Goal: Task Accomplishment & Management: Use online tool/utility

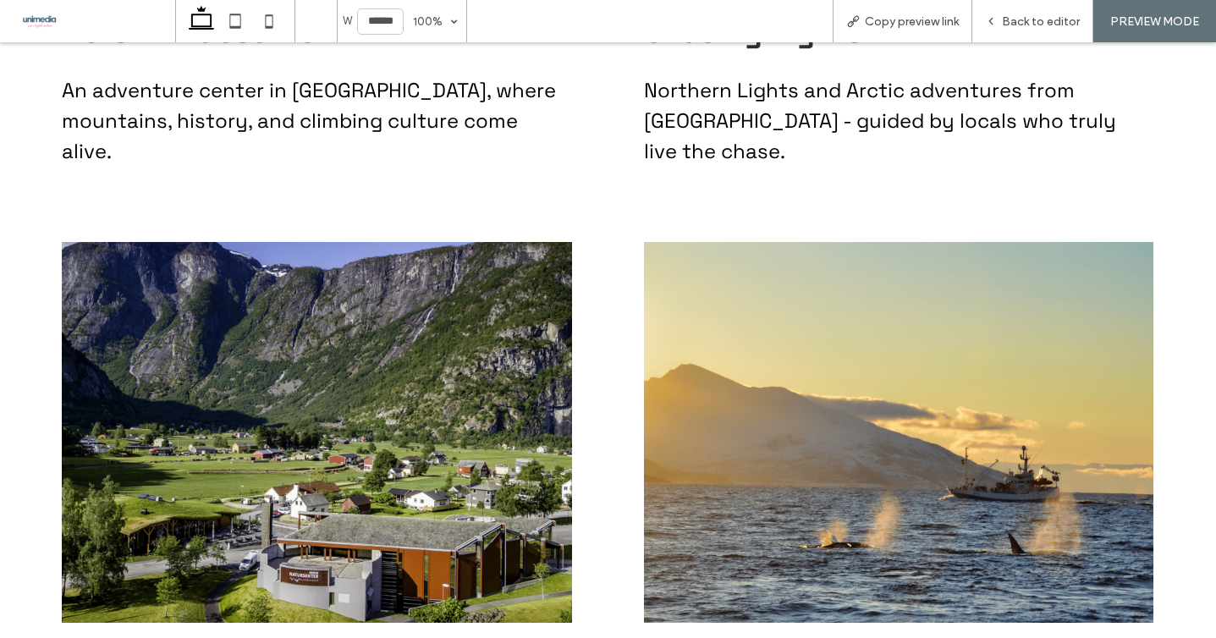
scroll to position [4724, 0]
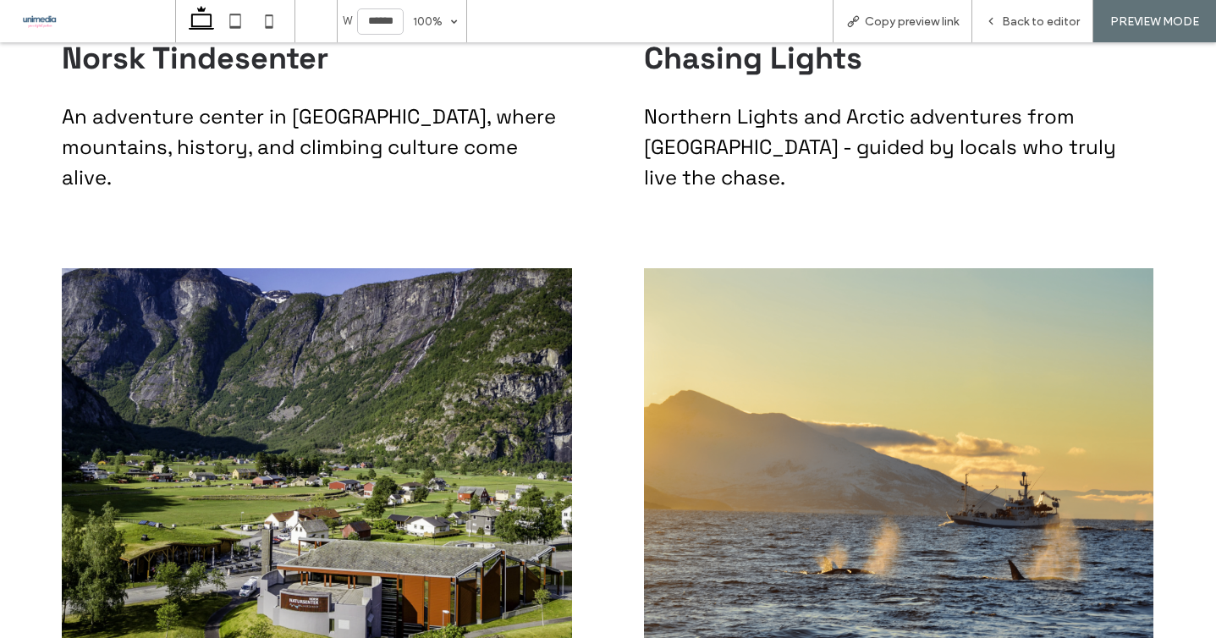
click at [892, 325] on img at bounding box center [899, 458] width 510 height 381
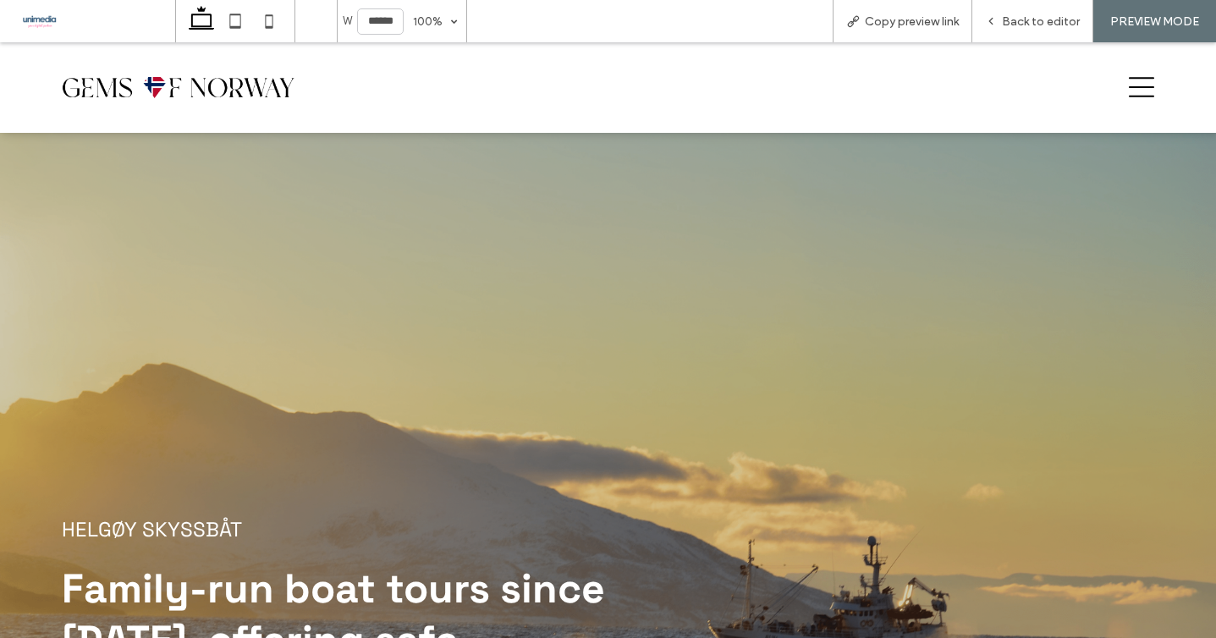
scroll to position [1747, 0]
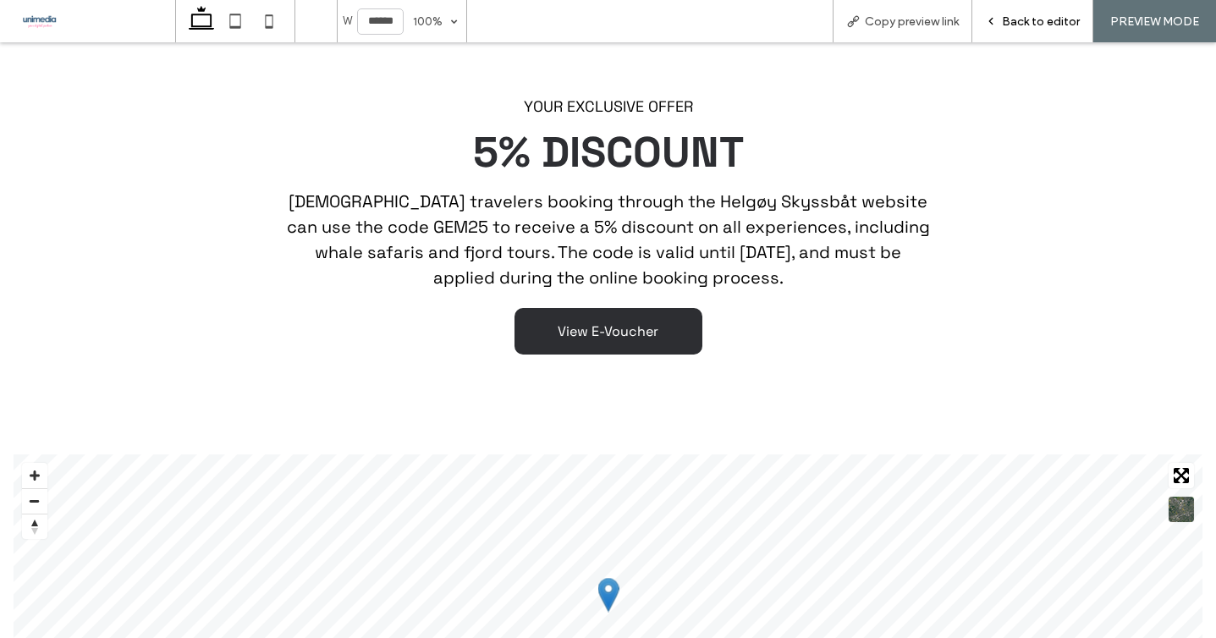
click at [1029, 1] on div "Back to editor" at bounding box center [1032, 21] width 121 height 42
click at [1026, 9] on div "Back to editor" at bounding box center [1032, 21] width 121 height 42
click at [1012, 22] on span "Back to editor" at bounding box center [1041, 21] width 78 height 14
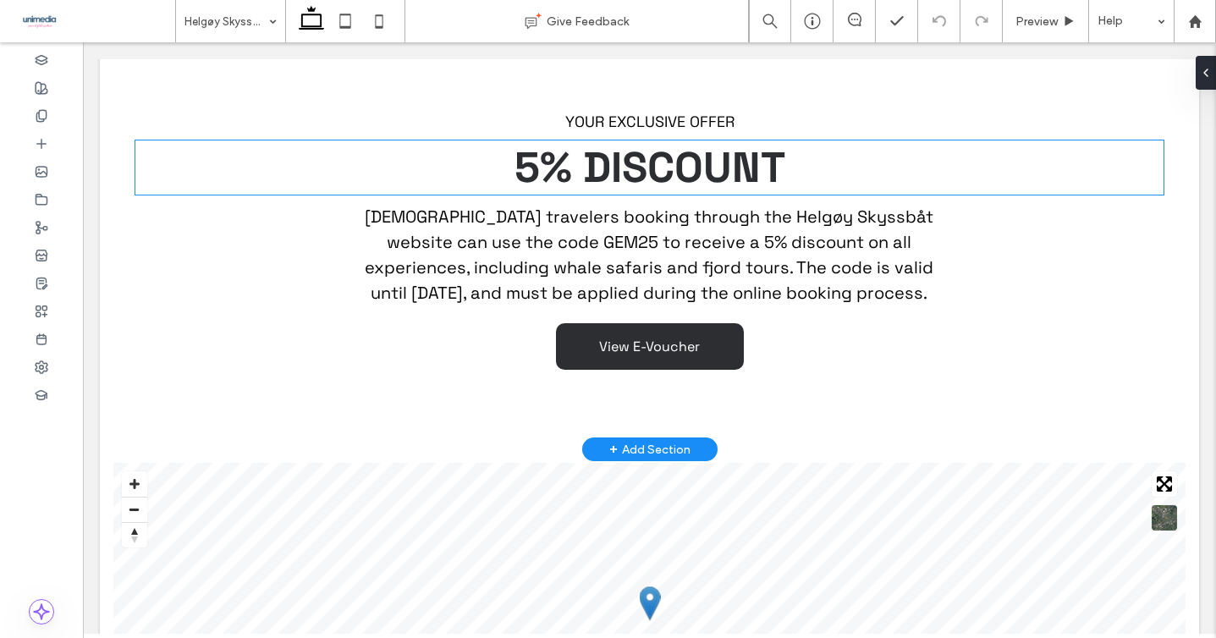
scroll to position [1706, 0]
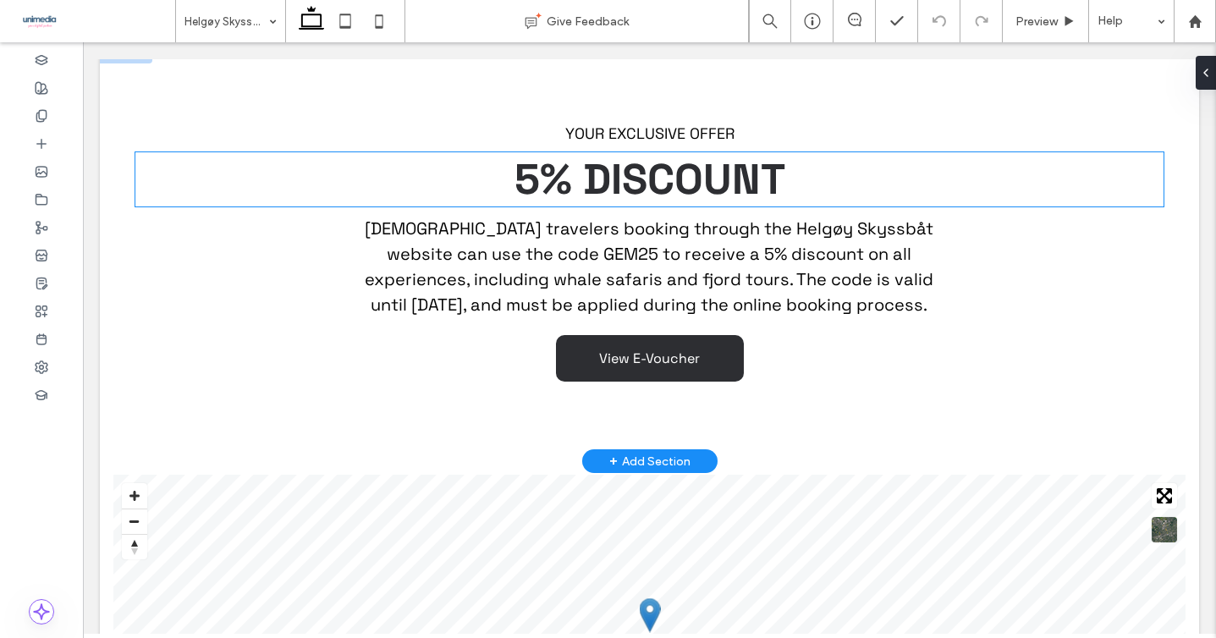
click at [531, 152] on span "5% DISCOUNT" at bounding box center [650, 179] width 271 height 54
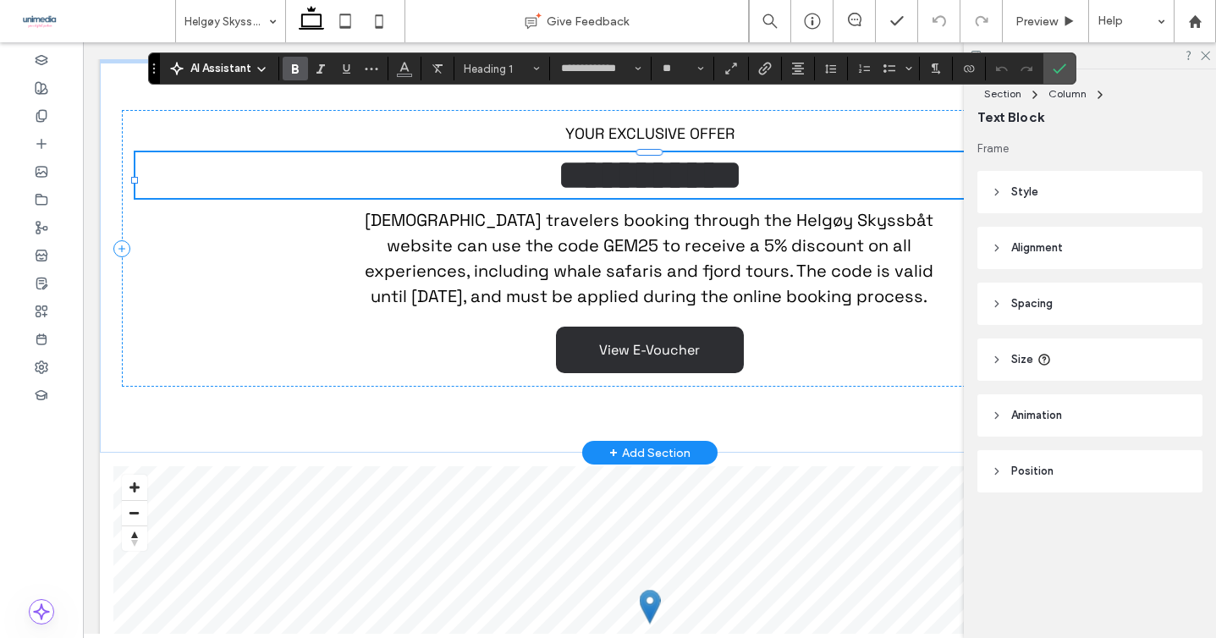
click at [558, 154] on span "**********" at bounding box center [650, 174] width 184 height 41
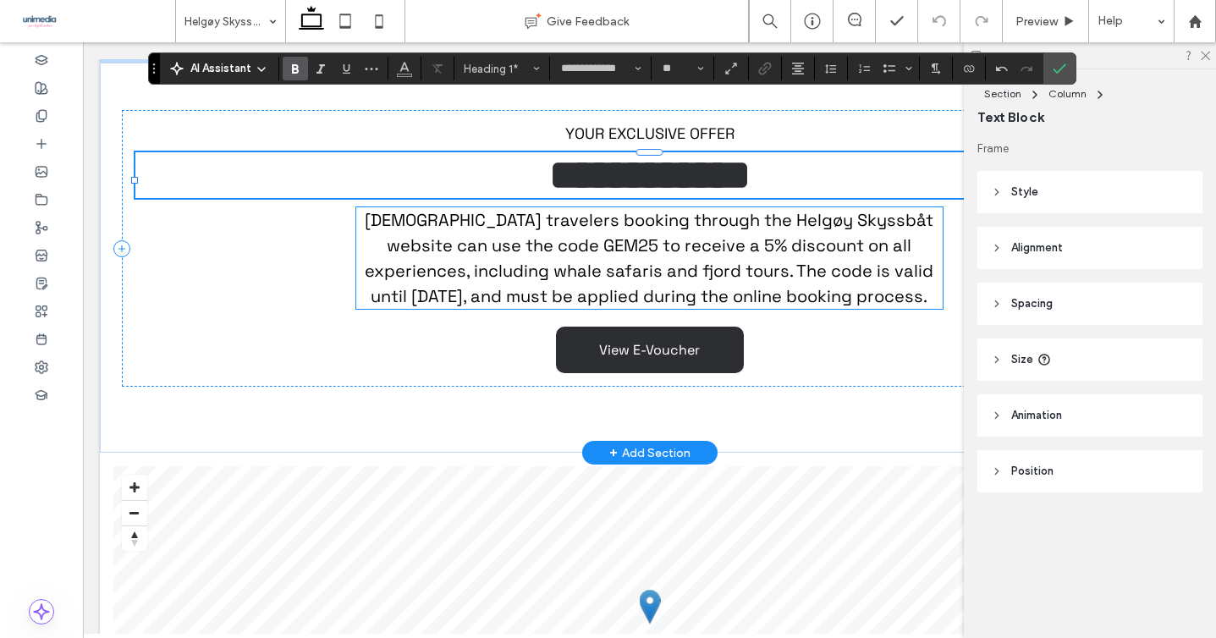
click at [661, 209] on span "[DEMOGRAPHIC_DATA] travelers booking through the Helgøy Skyssbåt website can us…" at bounding box center [649, 258] width 569 height 98
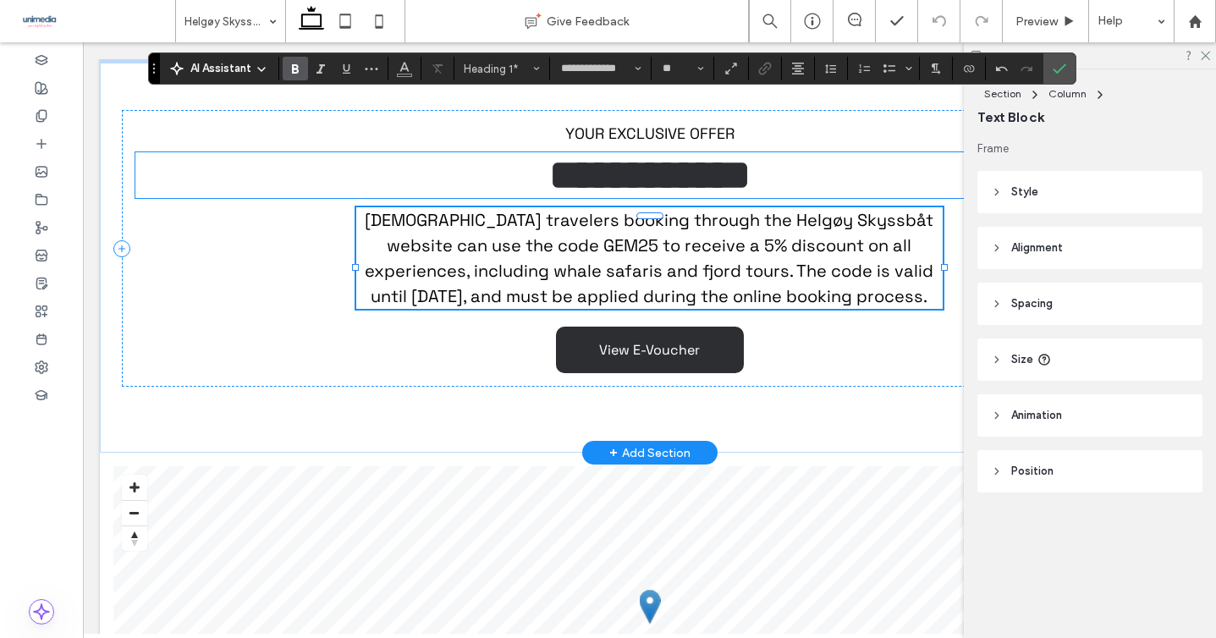
click at [667, 209] on span "[DEMOGRAPHIC_DATA] travelers booking through the Helgøy Skyssbåt website can us…" at bounding box center [649, 258] width 569 height 98
click at [1062, 65] on icon "Confirm" at bounding box center [1060, 69] width 14 height 14
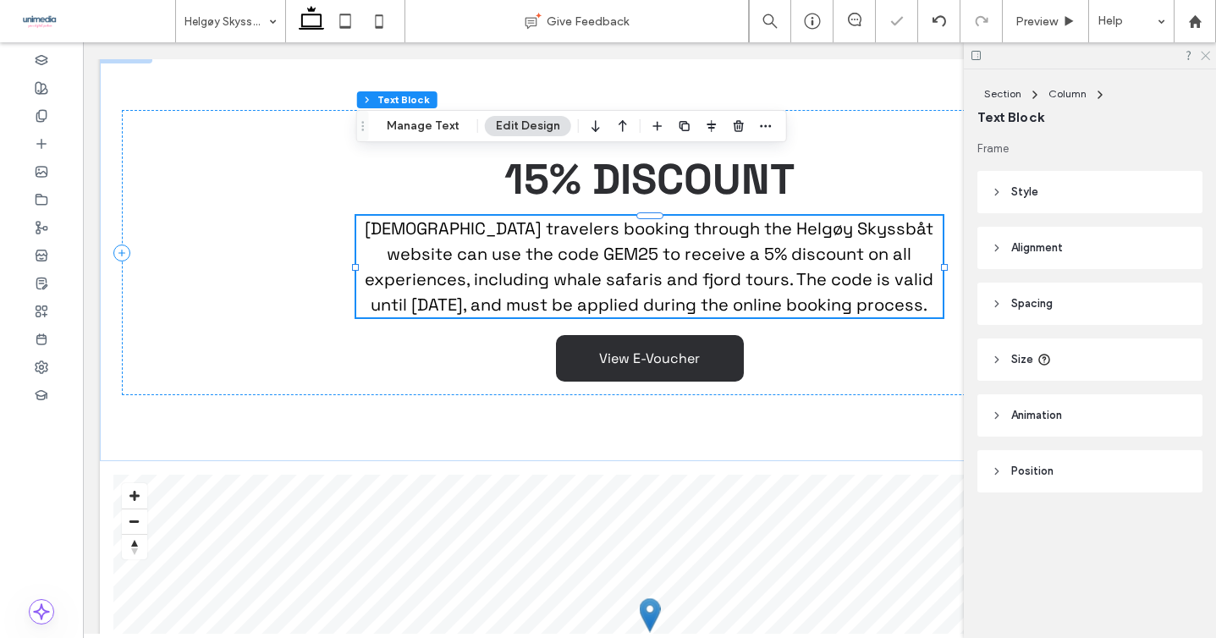
click at [1203, 52] on use at bounding box center [1205, 56] width 9 height 9
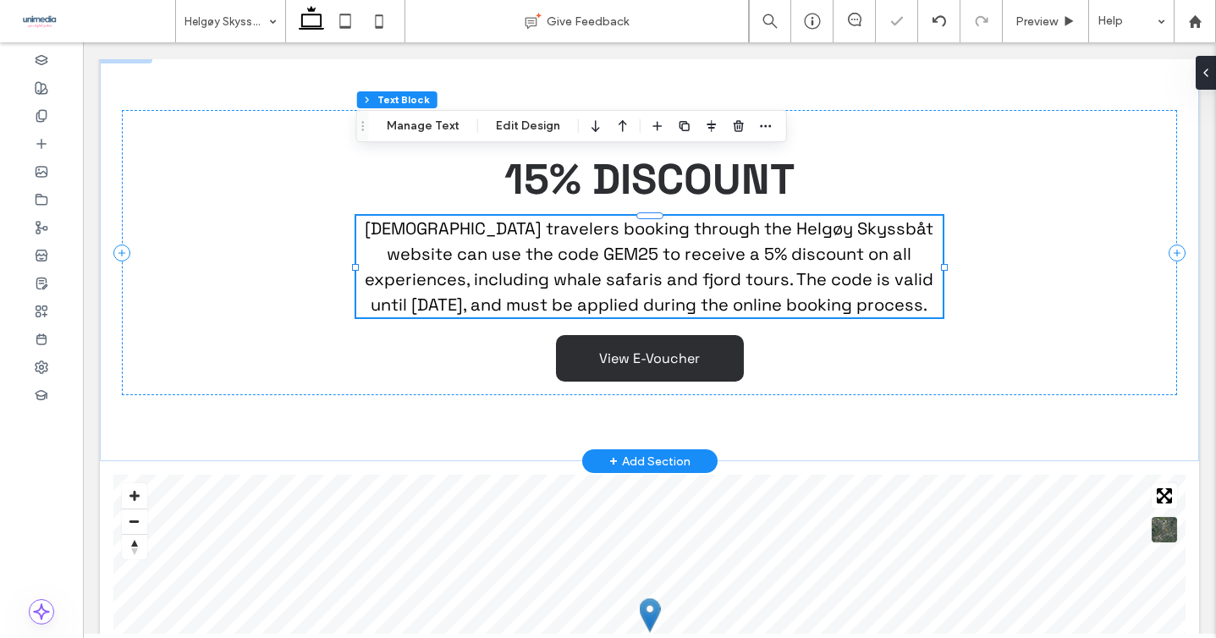
click at [755, 216] on p "[DEMOGRAPHIC_DATA] travelers booking through the Helgøy Skyssbåt website can us…" at bounding box center [649, 267] width 587 height 102
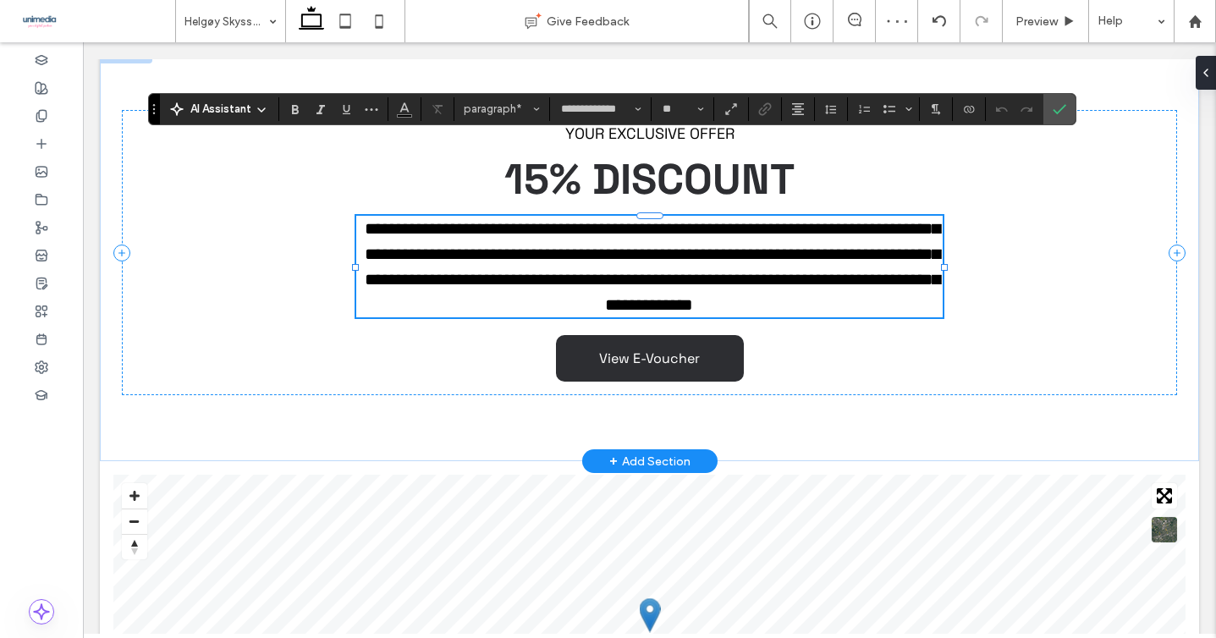
click at [676, 220] on span "**********" at bounding box center [652, 266] width 575 height 93
click at [1056, 108] on icon "Confirm" at bounding box center [1060, 109] width 14 height 14
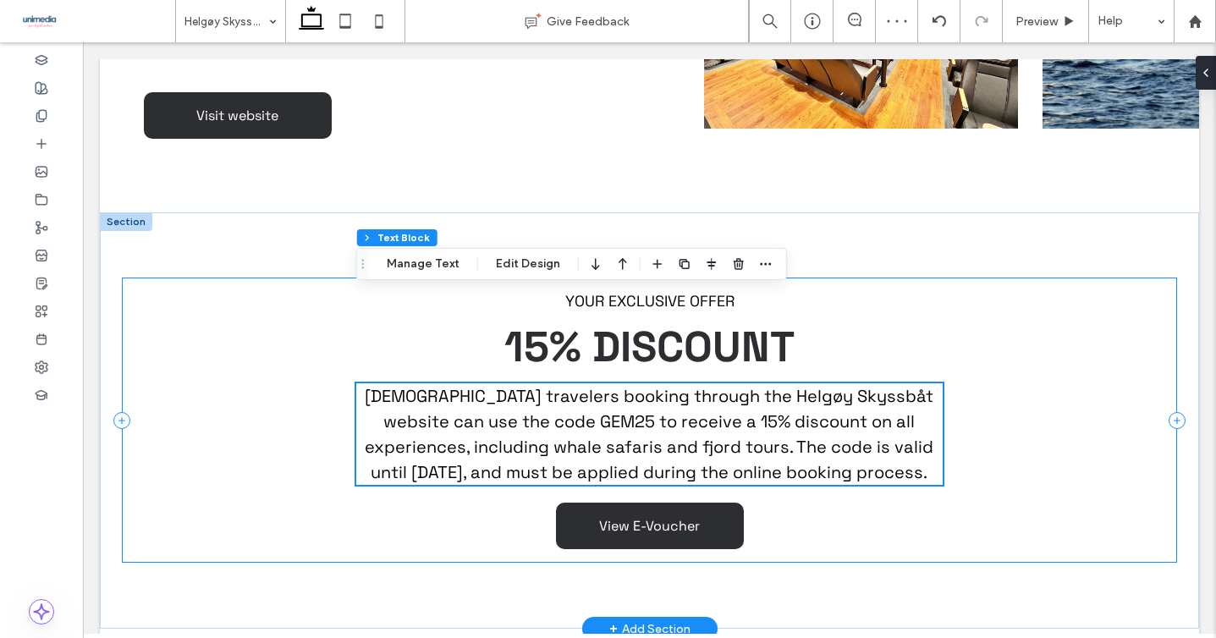
scroll to position [1527, 0]
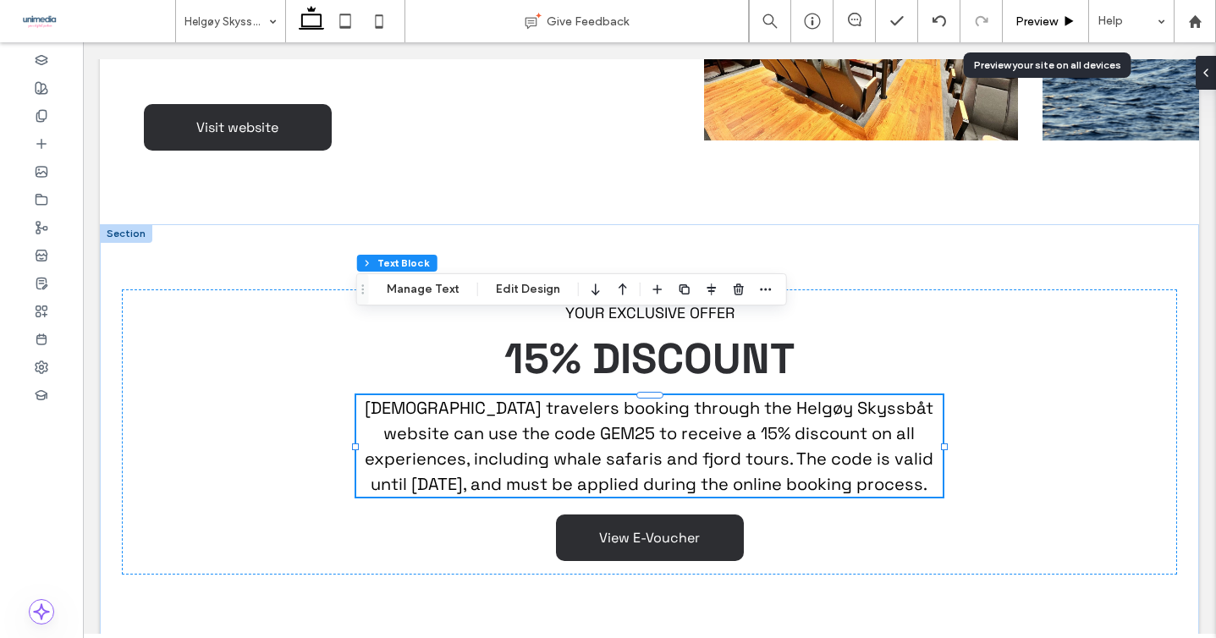
click at [1055, 24] on span "Preview" at bounding box center [1037, 21] width 42 height 14
